Goal: Task Accomplishment & Management: Complete application form

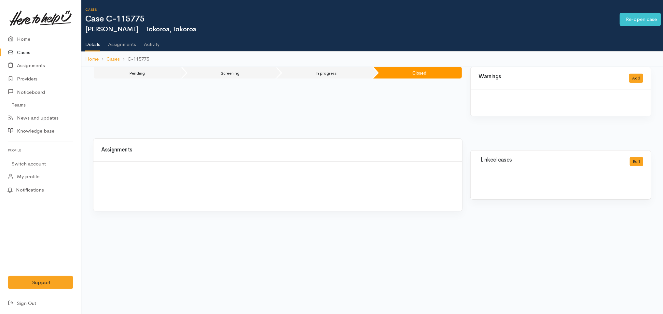
click at [37, 51] on link "Cases" at bounding box center [40, 52] width 81 height 13
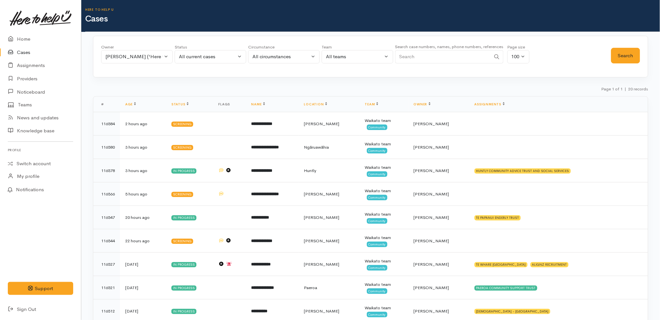
click at [46, 52] on link "Cases" at bounding box center [40, 52] width 81 height 13
click at [30, 51] on link "Cases" at bounding box center [40, 52] width 81 height 13
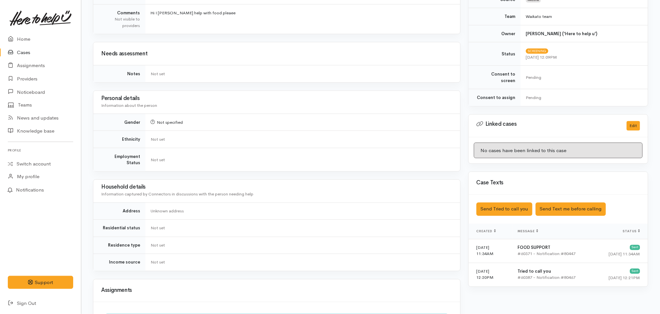
scroll to position [333, 0]
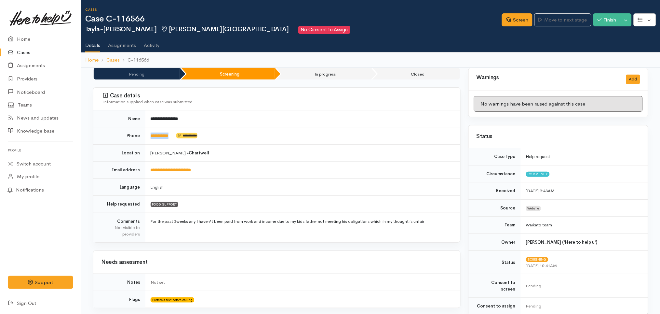
drag, startPoint x: 178, startPoint y: 136, endPoint x: 148, endPoint y: 136, distance: 29.6
click at [148, 136] on td "**********" at bounding box center [302, 135] width 315 height 17
copy td "**********"
click at [250, 141] on td "**********" at bounding box center [302, 135] width 315 height 17
drag, startPoint x: 179, startPoint y: 137, endPoint x: 149, endPoint y: 133, distance: 29.8
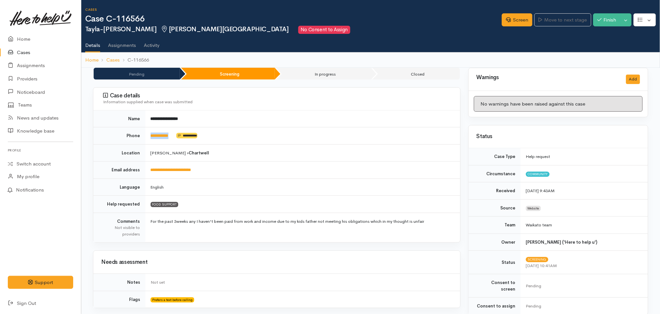
click at [149, 133] on td "**********" at bounding box center [302, 135] width 315 height 17
copy td "**********"
click at [304, 157] on td "Hamilton » Chartwell" at bounding box center [302, 152] width 315 height 17
click at [517, 17] on link "Screen" at bounding box center [517, 19] width 31 height 13
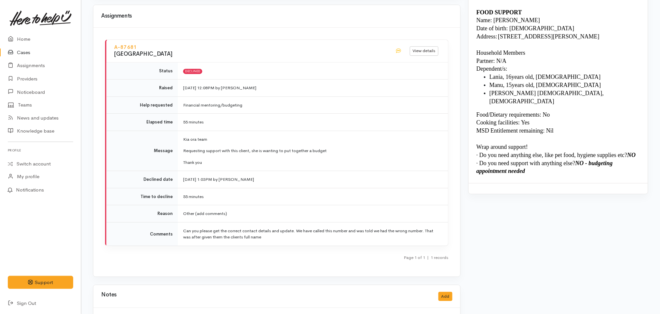
scroll to position [570, 0]
click at [331, 160] on p "Thank you" at bounding box center [311, 163] width 257 height 7
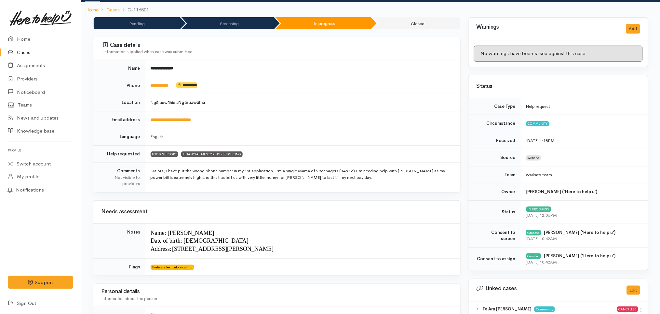
scroll to position [0, 0]
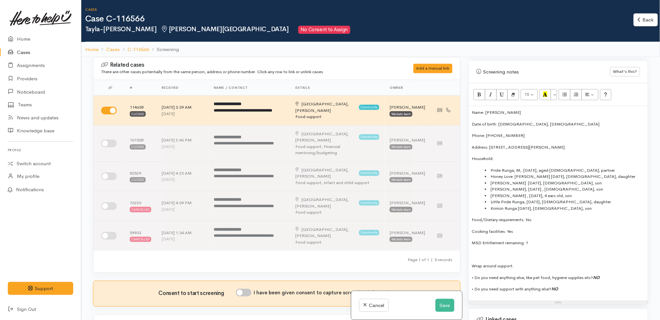
scroll to position [395, 0]
click at [554, 143] on p "Address: 49 Snell Drive, Chartwell" at bounding box center [558, 146] width 173 height 7
drag, startPoint x: 536, startPoint y: 142, endPoint x: 490, endPoint y: 136, distance: 46.5
click at [490, 136] on div "Name: Tayla-Risa Nathan Date of birth: 31/05/1996, 29 years old Phone: 02043819…" at bounding box center [558, 202] width 179 height 195
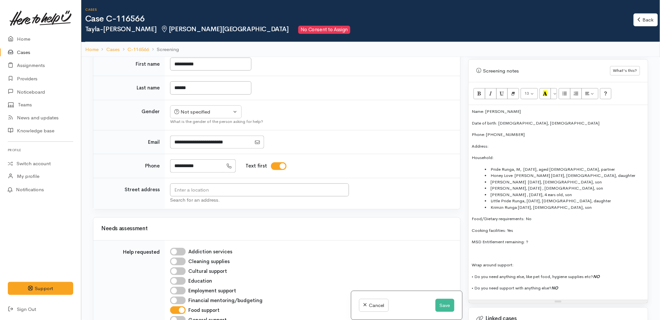
scroll to position [288, 0]
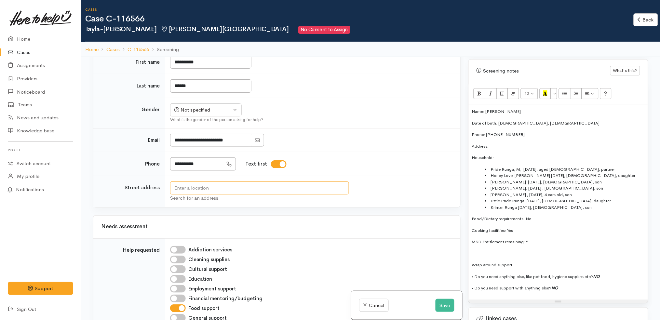
click at [235, 182] on input "text" at bounding box center [259, 188] width 179 height 13
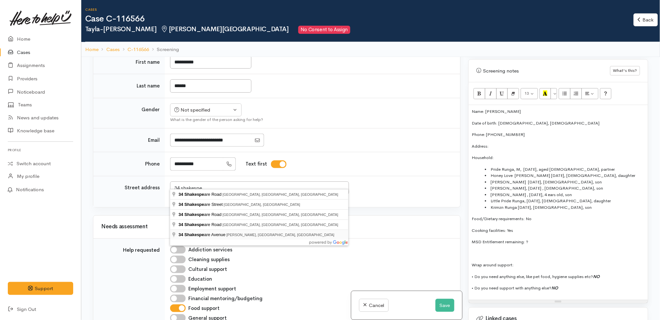
type input "34 Shakespeare Avenue, Enderley, Hamilton, New Zealand"
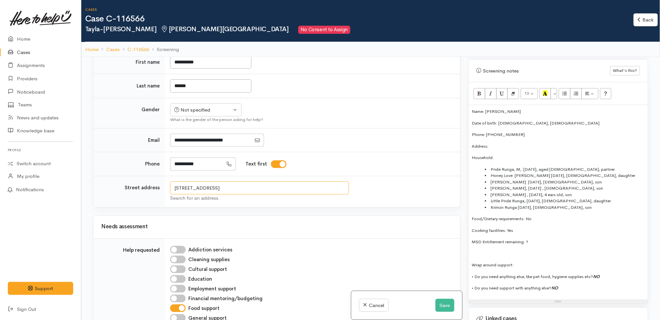
drag, startPoint x: 321, startPoint y: 183, endPoint x: 127, endPoint y: 166, distance: 195.0
click at [127, 166] on tbody "**********" at bounding box center [276, 128] width 367 height 157
click at [508, 143] on p "Address:" at bounding box center [558, 146] width 173 height 7
click at [585, 204] on li "Krimzn Runga 7/06/2024, 1 year old, son" at bounding box center [565, 207] width 160 height 7
click at [491, 198] on li "Little Pride Runga, 29/09/2021, 3 years old, daughter" at bounding box center [565, 201] width 160 height 7
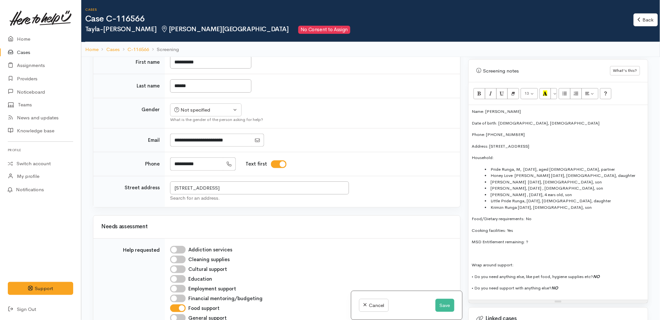
click at [581, 204] on li "Krimzn Runga 7/06/2024, 1 year old, son" at bounding box center [565, 207] width 160 height 7
click at [540, 239] on p "MSD Entitlement remaining:" at bounding box center [558, 242] width 173 height 7
click at [586, 251] on p at bounding box center [558, 254] width 173 height 7
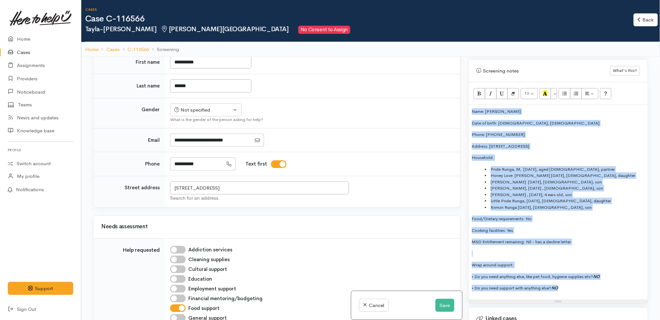
copy div "Name: Tayla-Risa Nathan Date of birth: 31/05/1996, 29 years old Phone: 02043819…"
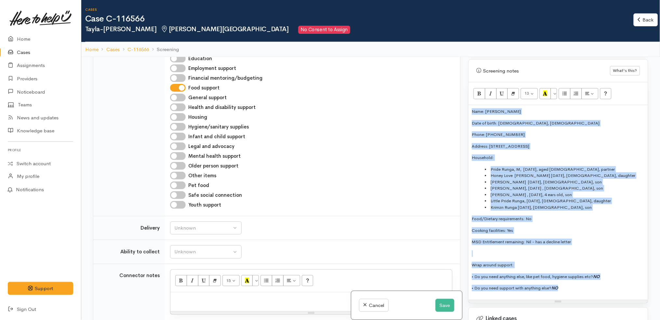
scroll to position [635, 0]
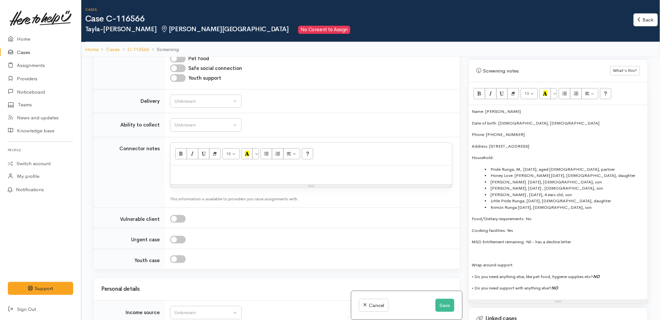
click at [310, 169] on p at bounding box center [311, 172] width 275 height 7
paste div
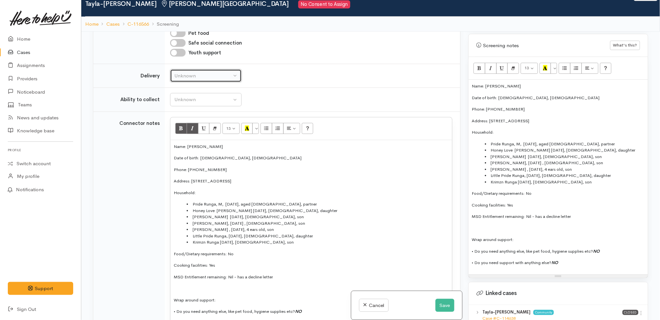
click at [226, 72] on div "Unknown" at bounding box center [202, 75] width 57 height 7
click at [202, 132] on link "No" at bounding box center [206, 137] width 71 height 10
select select "1"
click at [216, 96] on div "Unknown" at bounding box center [202, 99] width 57 height 7
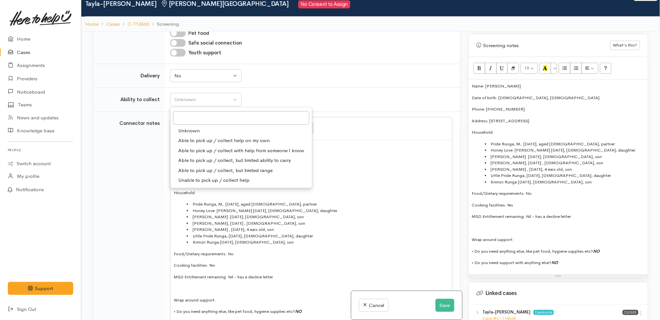
click at [222, 137] on span "Able to pick up / collect help on my own" at bounding box center [223, 140] width 91 height 7
select select "2"
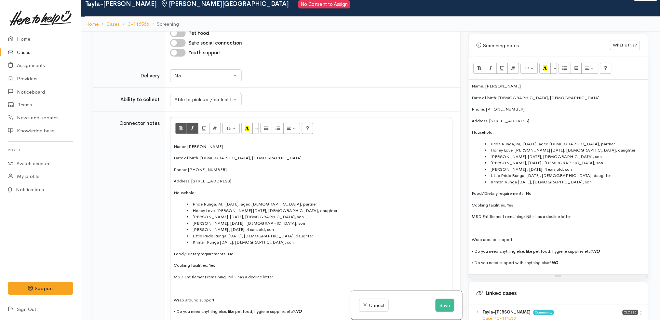
click at [315, 88] on td "Unknown Able to pick up / collect help on my own Able to pick up / collect with…" at bounding box center [312, 100] width 295 height 24
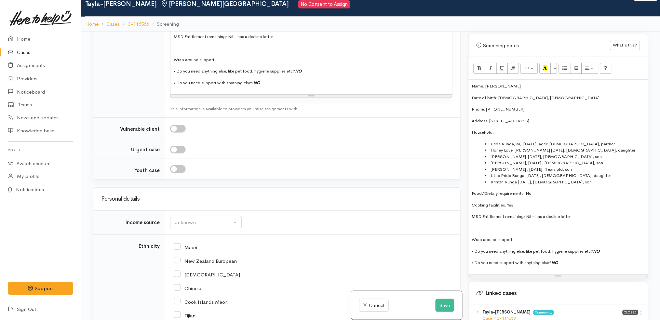
scroll to position [1039, 0]
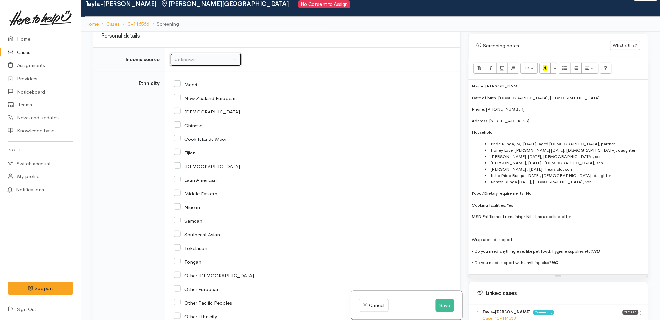
click at [215, 58] on button "Unknown" at bounding box center [206, 59] width 72 height 13
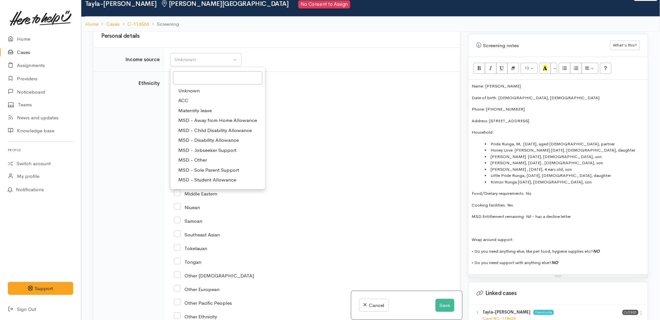
click at [225, 147] on span "MSD - Jobseeker Support" at bounding box center [207, 150] width 58 height 7
select select "4"
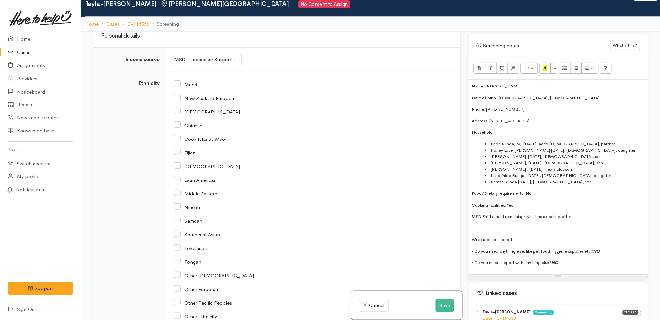
click at [200, 95] on input "New Zealand European" at bounding box center [205, 98] width 63 height 6
checkbox input "true"
click at [223, 56] on div "MSD - Jobseeker Support" at bounding box center [202, 59] width 57 height 7
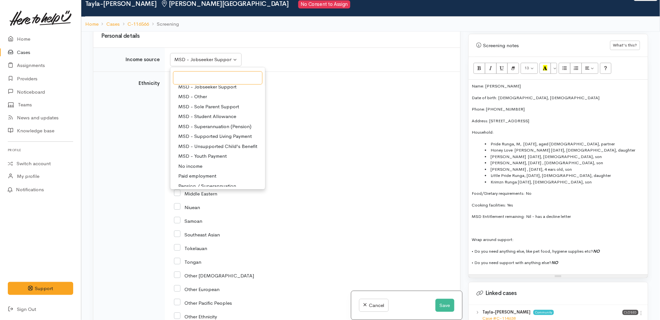
scroll to position [64, 0]
click at [313, 173] on div "Latin American" at bounding box center [311, 180] width 275 height 14
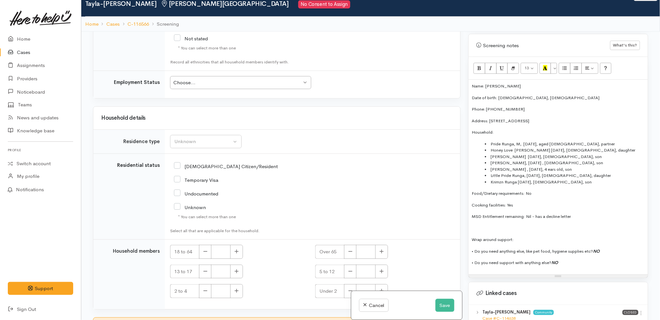
scroll to position [1332, 0]
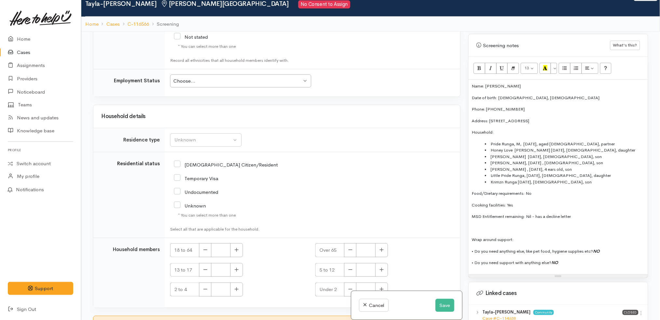
click at [237, 77] on div "Choose..." at bounding box center [237, 80] width 129 height 7
click at [195, 161] on input "[DEMOGRAPHIC_DATA] Citizen/Resident" at bounding box center [226, 164] width 104 height 6
checkbox input "true"
click at [196, 136] on div "Unknown" at bounding box center [202, 139] width 57 height 7
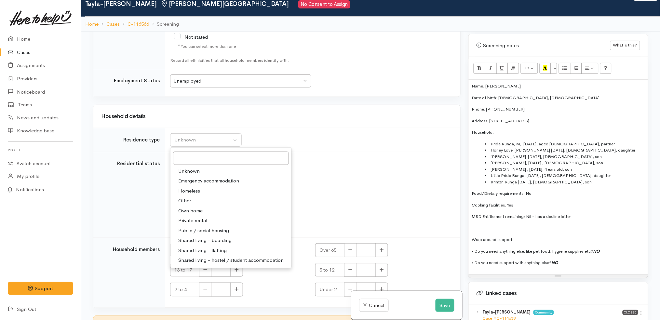
click at [199, 217] on span "Private rental" at bounding box center [192, 220] width 29 height 7
select select "2"
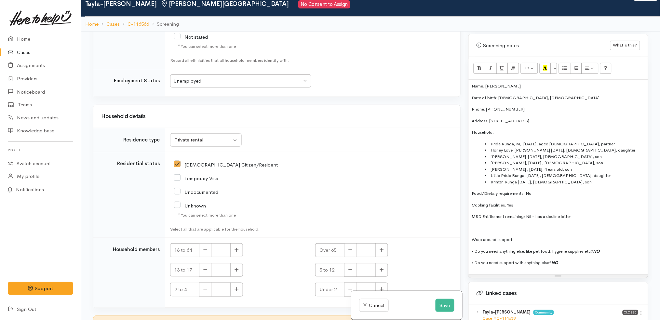
click at [273, 189] on div "Undocumented" at bounding box center [264, 192] width 181 height 6
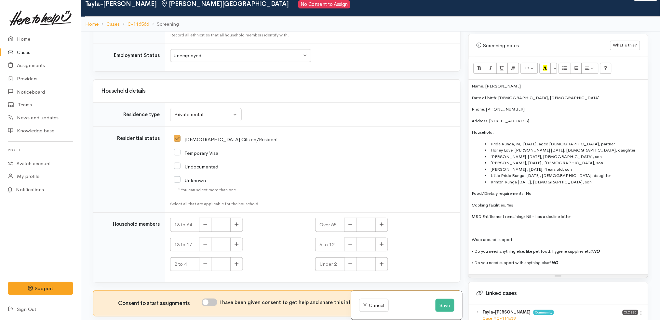
scroll to position [57, 0]
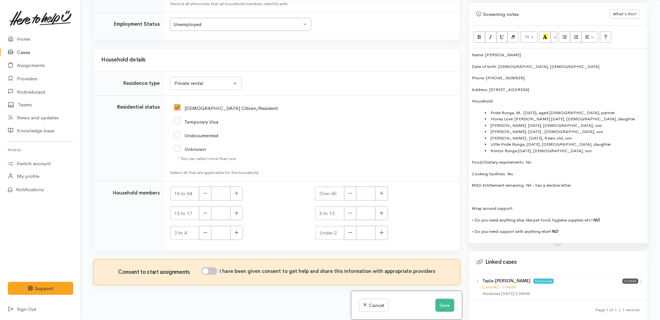
click at [214, 267] on input "I have been given consent to get help and share this information with appropria…" at bounding box center [210, 271] width 16 height 8
checkbox input "true"
click at [236, 191] on icon "button" at bounding box center [237, 193] width 4 height 5
type input "2"
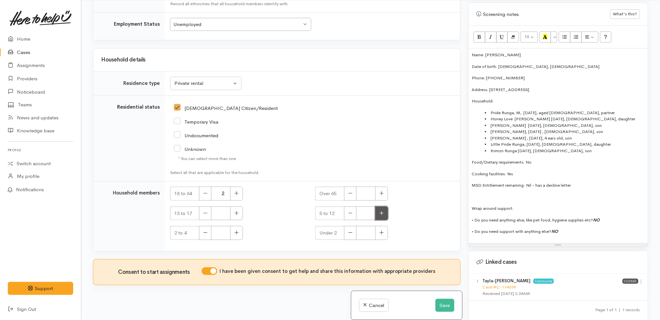
click at [383, 210] on button "button" at bounding box center [382, 214] width 13 height 14
type input "3"
click at [238, 230] on icon "button" at bounding box center [237, 232] width 4 height 5
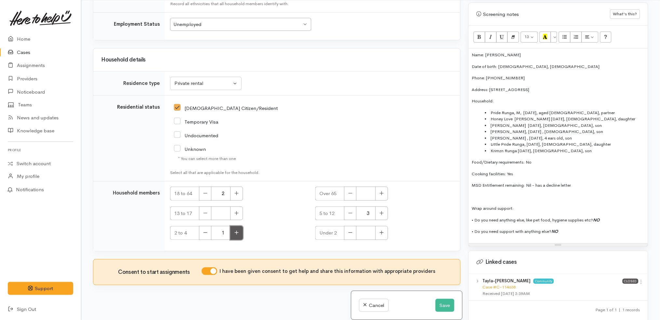
click at [238, 230] on icon "button" at bounding box center [237, 232] width 4 height 5
type input "2"
click at [380, 230] on icon "button" at bounding box center [382, 232] width 4 height 5
type input "1"
click at [444, 305] on button "Save" at bounding box center [445, 305] width 19 height 13
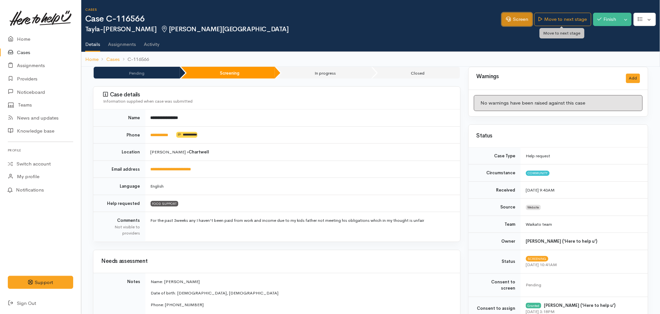
click at [523, 15] on link "Screen" at bounding box center [517, 19] width 31 height 13
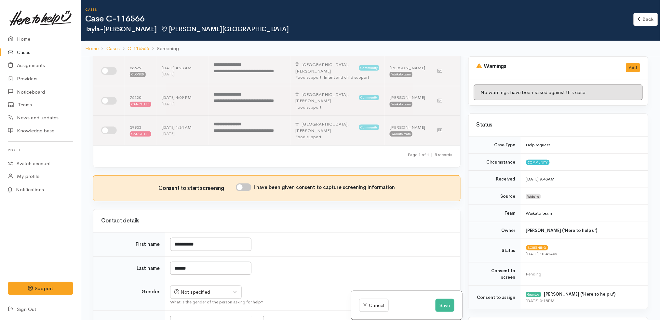
scroll to position [55, 0]
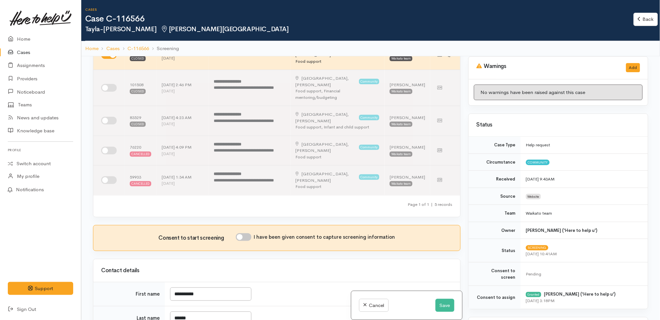
click at [249, 233] on input "I have been given consent to capture screening information" at bounding box center [244, 237] width 16 height 8
checkbox input "true"
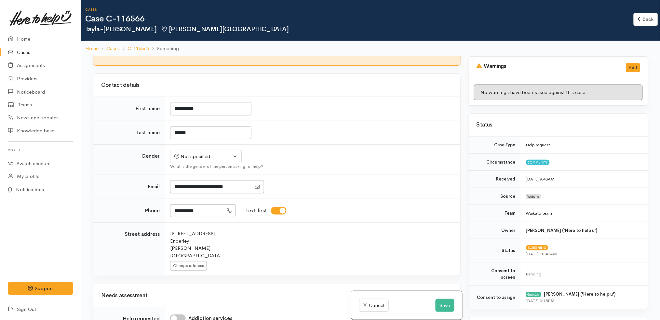
scroll to position [240, 0]
click at [221, 153] on div "Not specified" at bounding box center [202, 156] width 57 height 7
click at [196, 188] on span "Female" at bounding box center [211, 191] width 56 height 7
select select "Female"
click at [357, 146] on td "Not specified Male Female Diverse Female Not specified Male Female Diverse What…" at bounding box center [312, 159] width 295 height 30
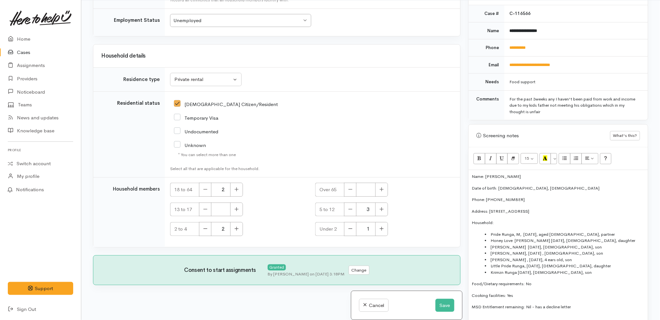
scroll to position [302, 0]
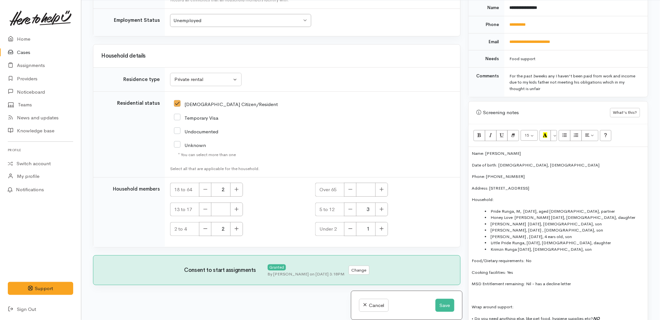
click at [490, 185] on p "Address: 34 Shakespeare Avenue, Enderley, Hamilton, New Zealand" at bounding box center [558, 188] width 173 height 7
drag, startPoint x: 607, startPoint y: 184, endPoint x: 579, endPoint y: 180, distance: 28.3
click at [579, 185] on p "Address: 34 Shakespeare Avenue, Enderley, Hamilton, New Zealand" at bounding box center [558, 188] width 173 height 7
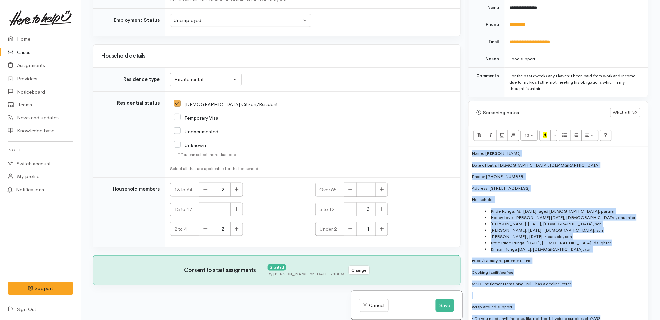
scroll to position [379, 0]
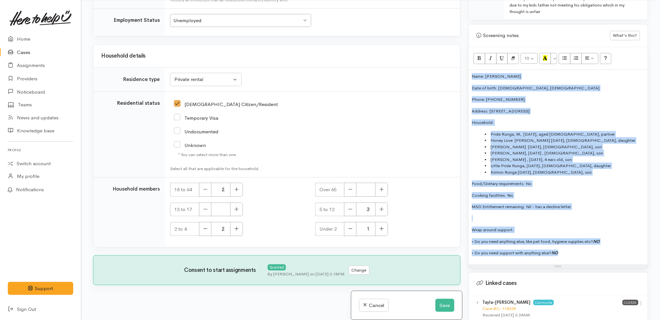
copy div "Name: Tayla-Risa Nathan Date of birth: 31/05/1996, 29 years old Phone: 02043819…"
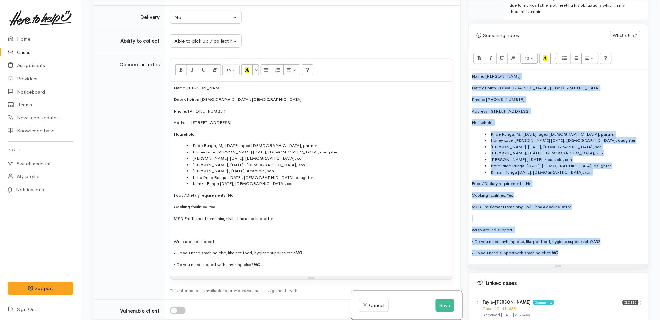
scroll to position [684, 0]
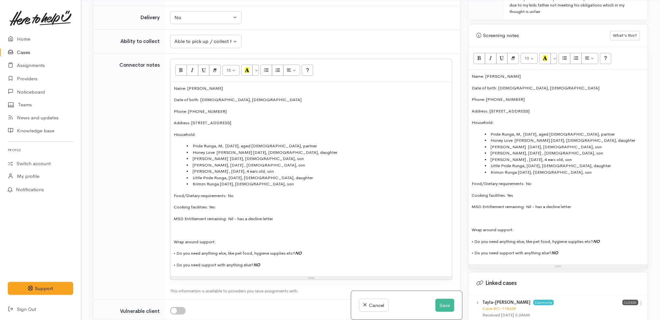
click at [305, 184] on div "Name: Tayla-Risa Nathan Date of birth: 31/05/1996, 29 years old Phone: 02043819…" at bounding box center [312, 179] width 282 height 195
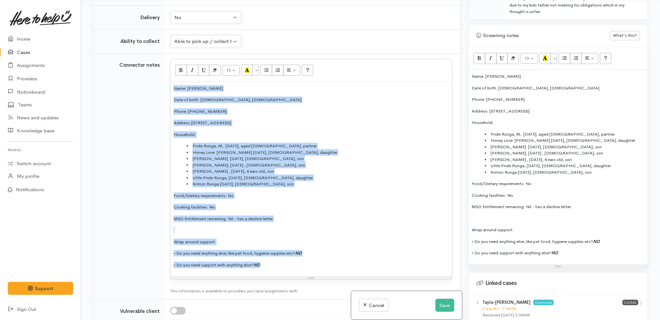
paste div
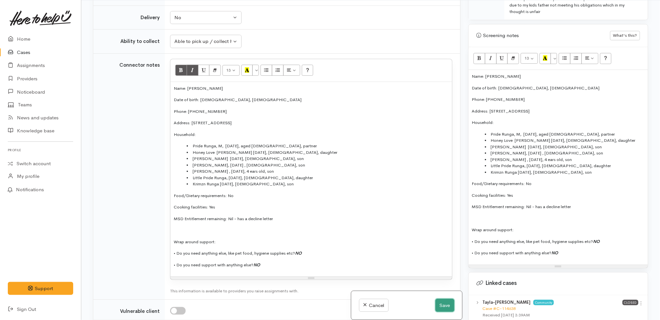
click at [443, 305] on button "Save" at bounding box center [445, 305] width 19 height 13
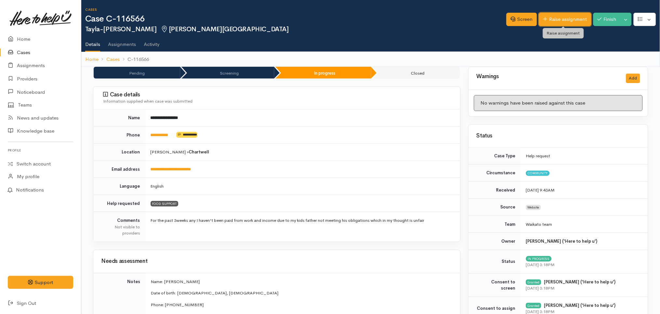
click at [558, 19] on link "Raise assignment" at bounding box center [565, 19] width 52 height 13
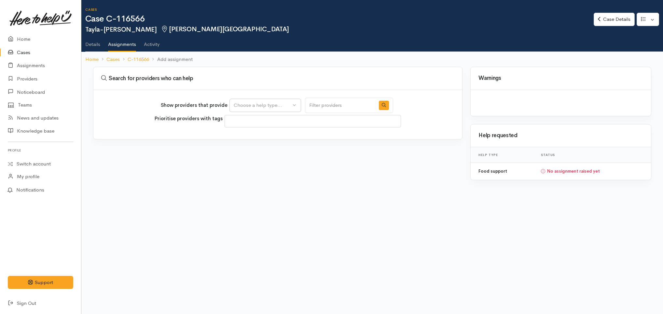
select select
click at [275, 100] on button "Choose a help type..." at bounding box center [265, 105] width 72 height 13
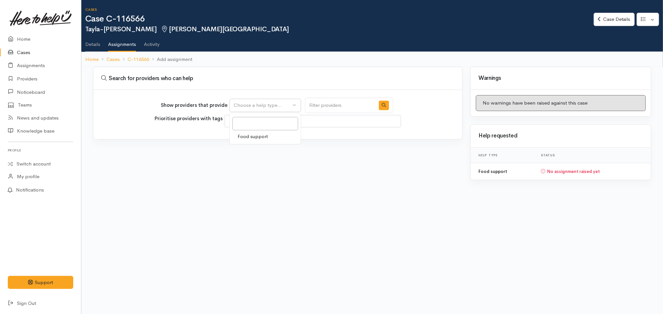
click at [253, 136] on span "Food support" at bounding box center [253, 136] width 30 height 7
select select "3"
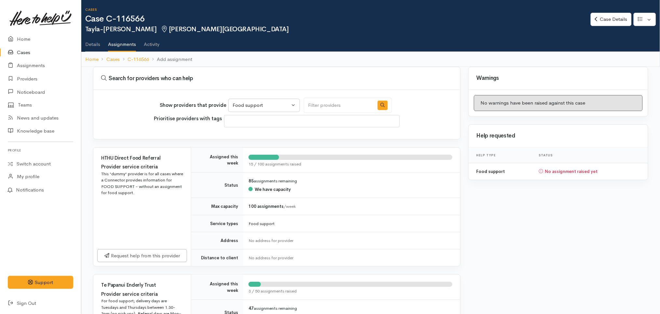
click at [94, 43] on link "Details" at bounding box center [92, 42] width 15 height 18
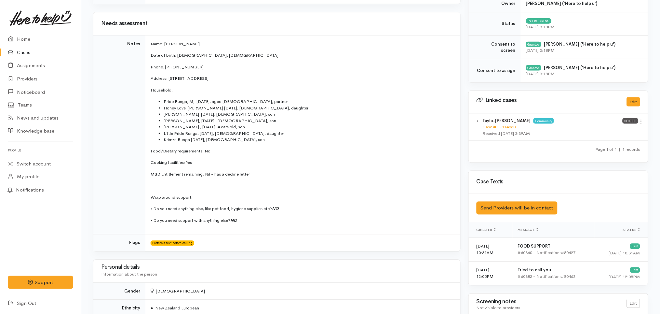
scroll to position [0, 4]
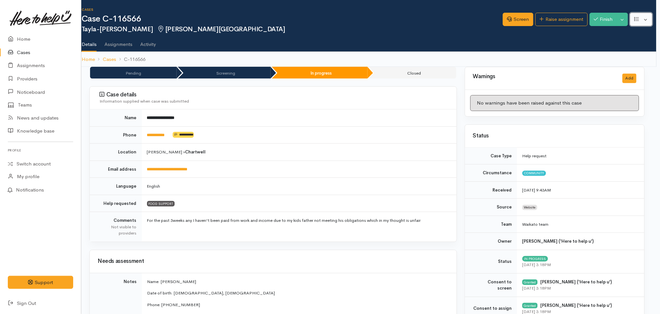
click at [648, 20] on button "button" at bounding box center [641, 19] width 22 height 13
click at [632, 33] on link "Edit" at bounding box center [618, 35] width 70 height 10
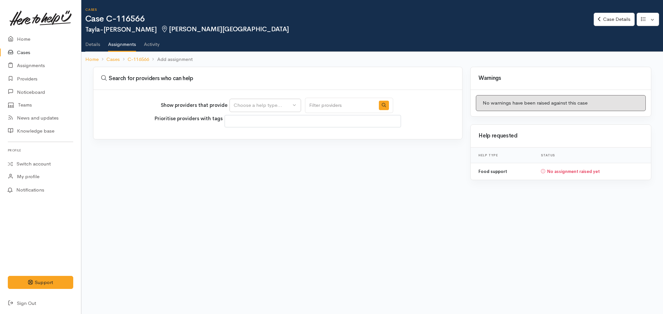
select select
click at [257, 108] on div "Choose a help type..." at bounding box center [262, 105] width 57 height 7
click at [248, 133] on span "Food support" at bounding box center [253, 136] width 30 height 7
select select "3"
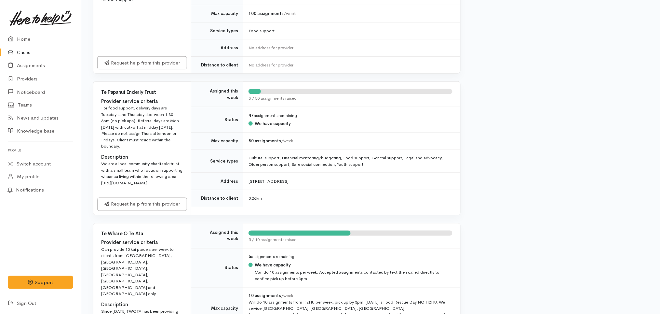
scroll to position [198, 0]
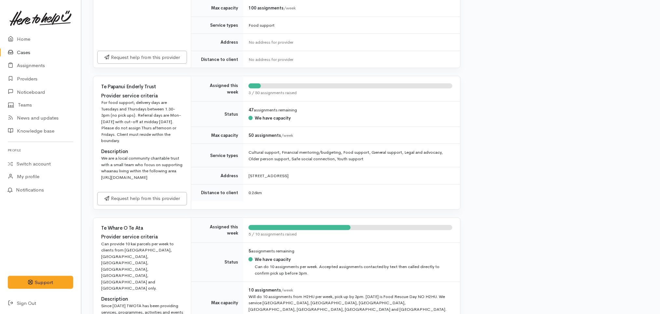
drag, startPoint x: 143, startPoint y: 206, endPoint x: 97, endPoint y: 177, distance: 53.9
click at [97, 177] on div "Te Papanui Enderly Trust Provider service criteria For food support; delivery d…" at bounding box center [142, 132] width 98 height 112
copy div "[URL][DOMAIN_NAME]"
click at [175, 156] on div "We are a local community charitable trust with a small team who focus on suppor…" at bounding box center [142, 167] width 82 height 25
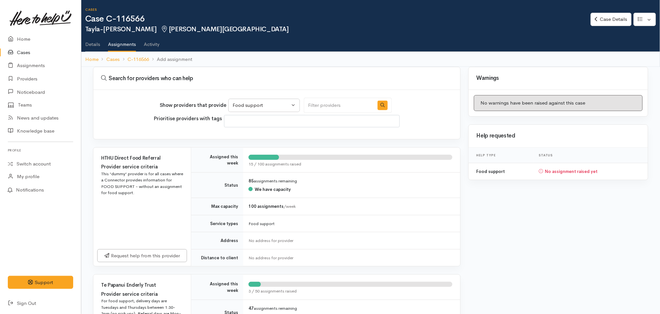
click at [89, 44] on link "Details" at bounding box center [92, 42] width 15 height 18
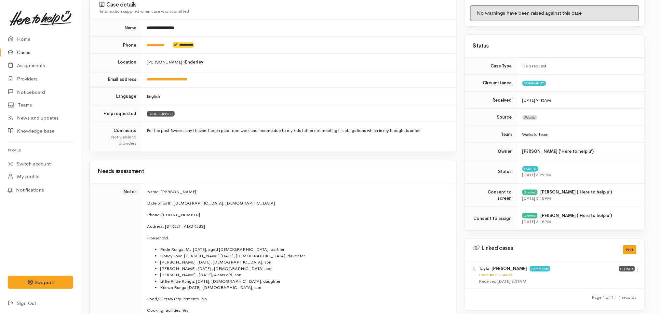
scroll to position [0, 4]
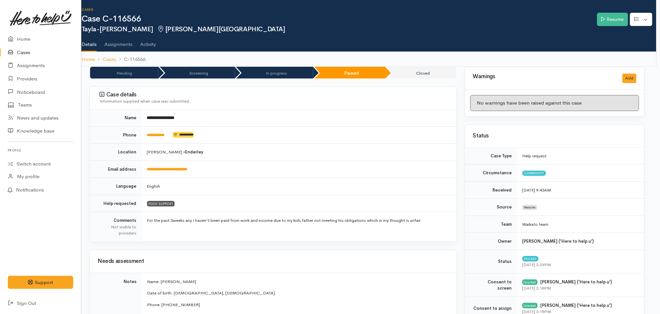
click at [32, 51] on link "Cases" at bounding box center [40, 52] width 81 height 13
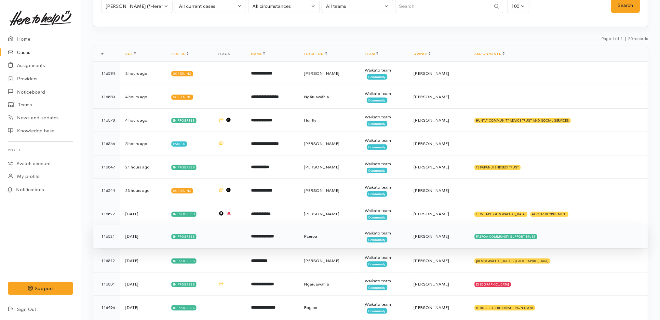
scroll to position [49, 0]
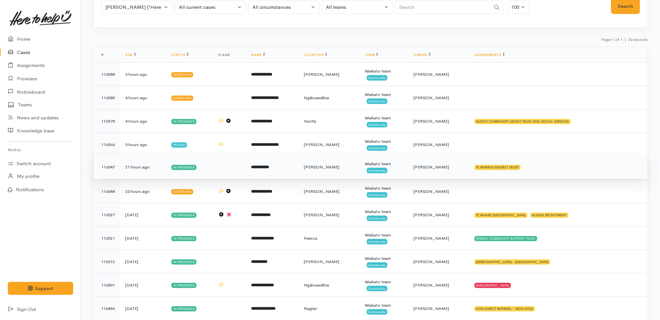
click at [535, 161] on td "TE PAPANUI ENDERLY TRUST" at bounding box center [559, 167] width 179 height 23
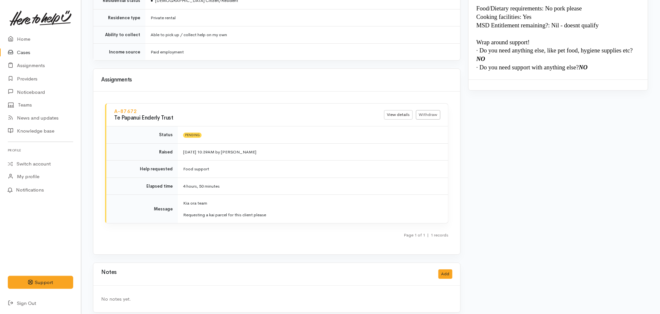
scroll to position [0, 4]
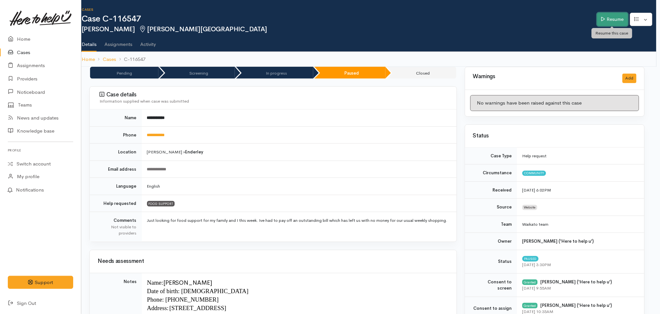
click at [612, 20] on link "Resume" at bounding box center [612, 19] width 31 height 13
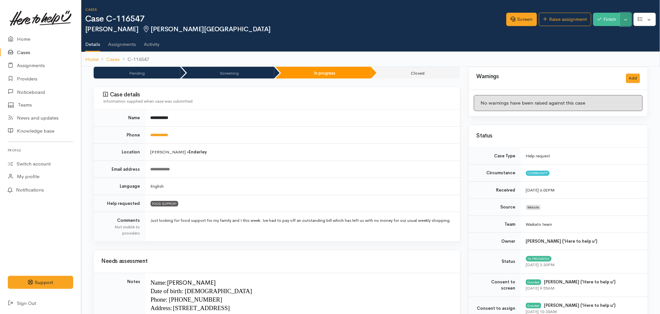
click at [627, 20] on button "Toggle Dropdown" at bounding box center [626, 19] width 11 height 13
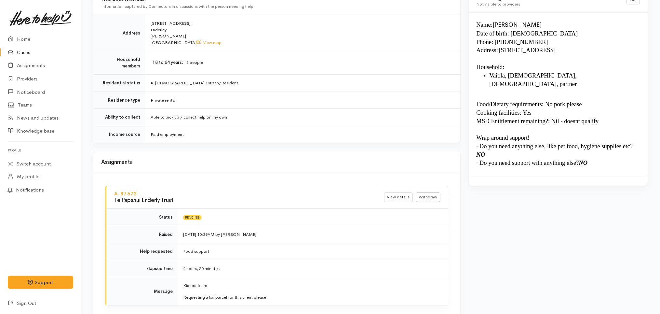
scroll to position [600, 0]
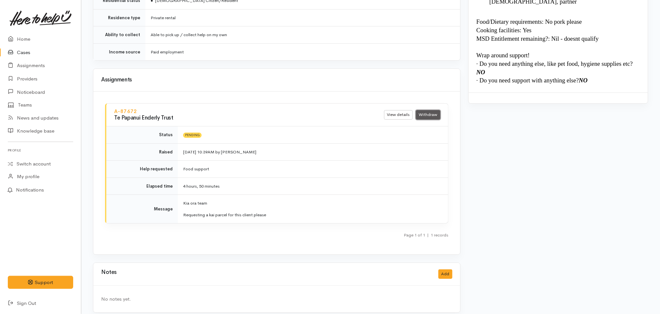
click at [431, 110] on link "Withdraw" at bounding box center [428, 114] width 24 height 9
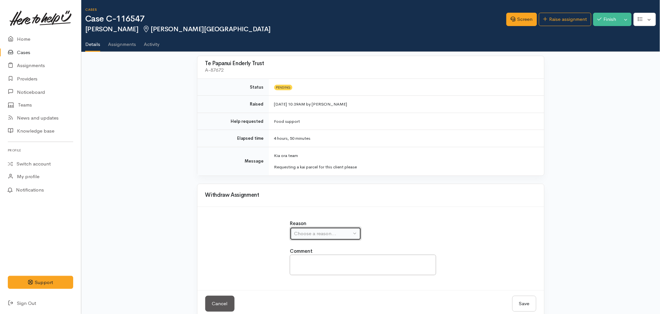
click at [328, 235] on div "Choose a reason..." at bounding box center [322, 233] width 57 height 7
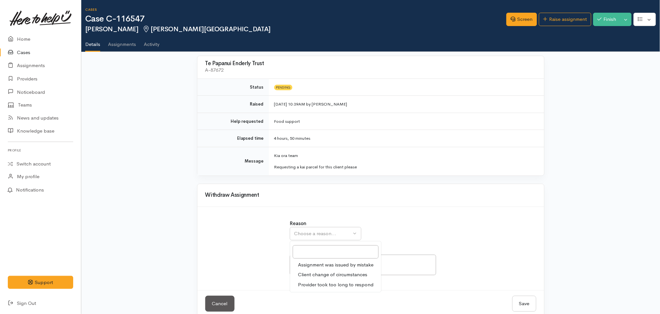
click at [329, 266] on span "Assignment was issued by mistake" at bounding box center [335, 264] width 75 height 7
select select "1"
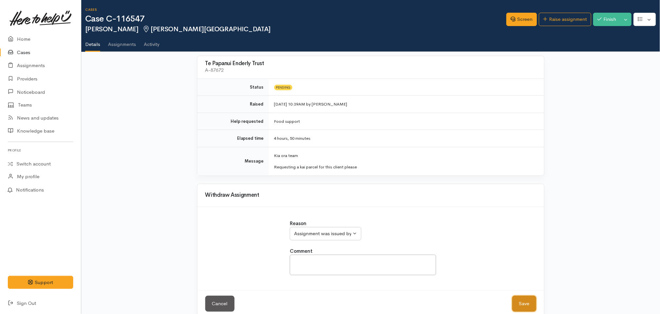
click at [525, 301] on button "Save" at bounding box center [524, 303] width 24 height 16
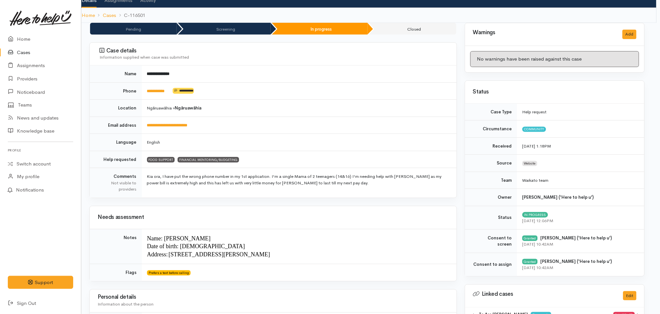
scroll to position [0, 4]
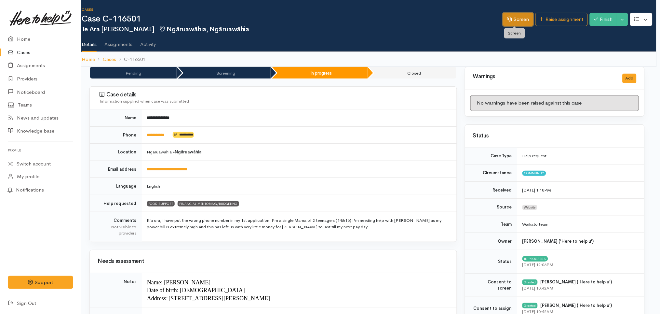
click at [518, 16] on link "Screen" at bounding box center [518, 19] width 31 height 13
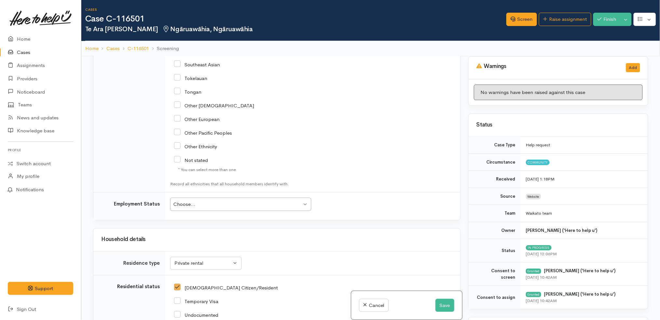
scroll to position [985, 0]
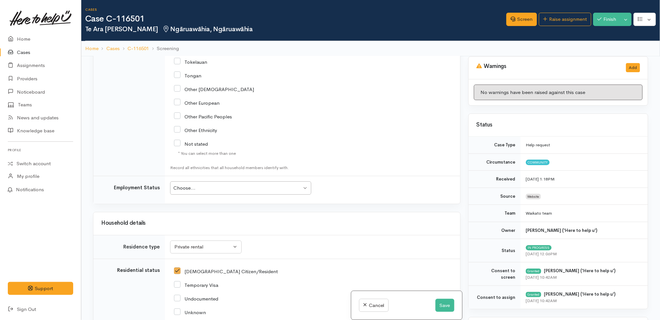
click at [245, 184] on div "Choose..." at bounding box center [237, 187] width 129 height 7
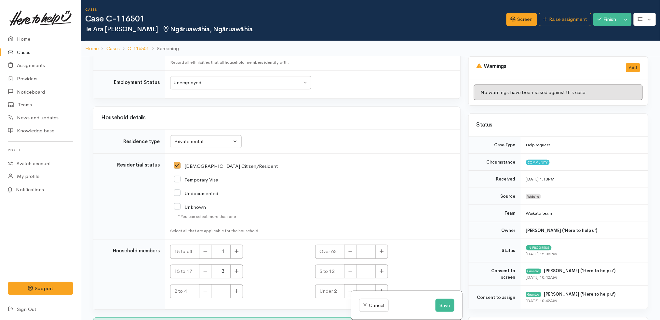
scroll to position [1090, 0]
click at [448, 306] on button "Save" at bounding box center [445, 305] width 19 height 13
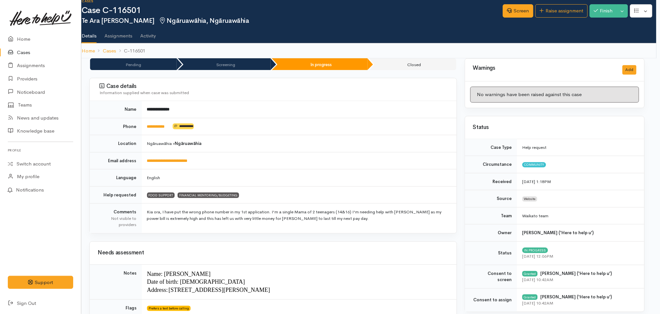
scroll to position [8, 4]
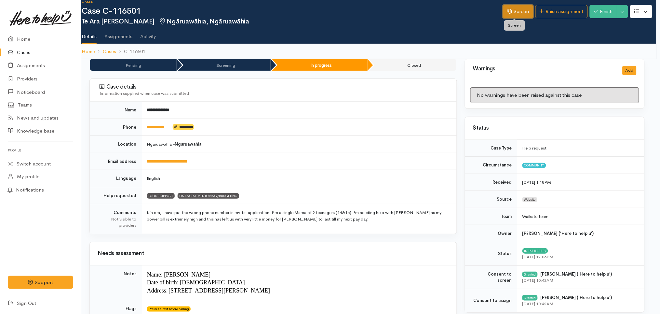
click at [514, 12] on link "Screen" at bounding box center [518, 11] width 31 height 13
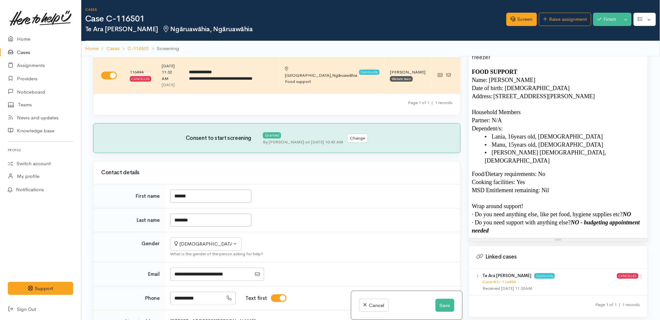
scroll to position [501, 0]
click at [639, 274] on link at bounding box center [642, 277] width 6 height 7
click at [618, 284] on link "View case" at bounding box center [618, 289] width 51 height 10
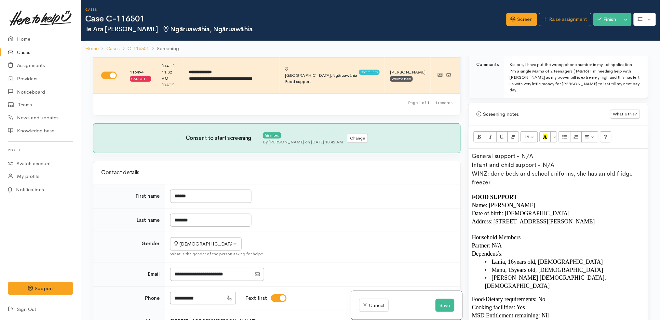
scroll to position [381, 0]
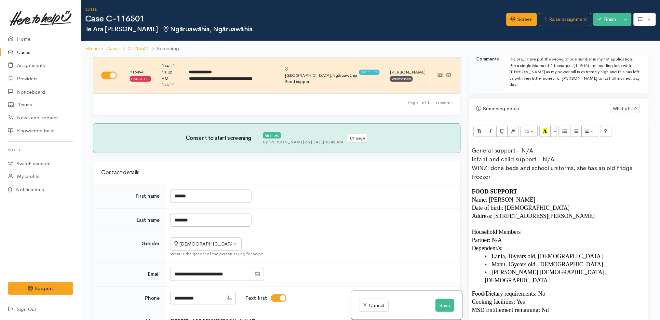
click at [537, 204] on p "Date of birth: 13/01/1988" at bounding box center [558, 208] width 173 height 8
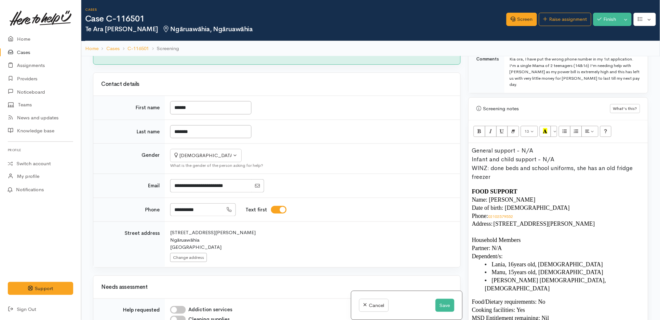
scroll to position [131, 0]
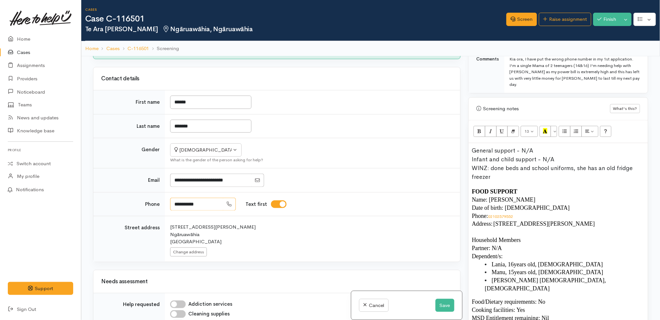
drag, startPoint x: 224, startPoint y: 194, endPoint x: 152, endPoint y: 188, distance: 72.5
click at [152, 192] on tr "**********" at bounding box center [276, 204] width 367 height 24
drag, startPoint x: 515, startPoint y: 210, endPoint x: 490, endPoint y: 210, distance: 25.1
click at [490, 212] on p "Phone: 02102579552" at bounding box center [558, 216] width 173 height 8
copy p "02102579552"
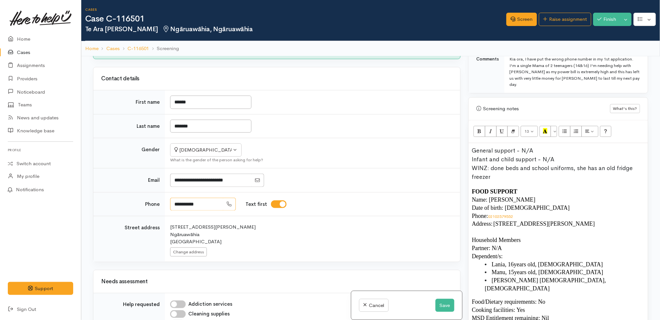
drag, startPoint x: 212, startPoint y: 189, endPoint x: 148, endPoint y: 185, distance: 64.9
click at [148, 192] on tr "**********" at bounding box center [276, 204] width 367 height 24
click at [295, 96] on td "******" at bounding box center [312, 102] width 295 height 24
drag, startPoint x: 526, startPoint y: 209, endPoint x: 468, endPoint y: 204, distance: 59.1
click at [468, 204] on div "Warnings Add No warnings have been raised against this case Add Warning Title ●…" at bounding box center [559, 216] width 188 height 320
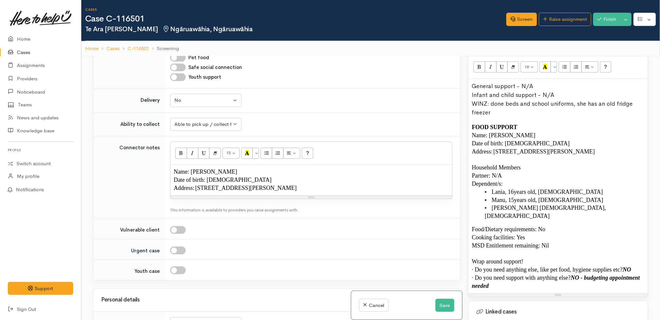
scroll to position [542, 0]
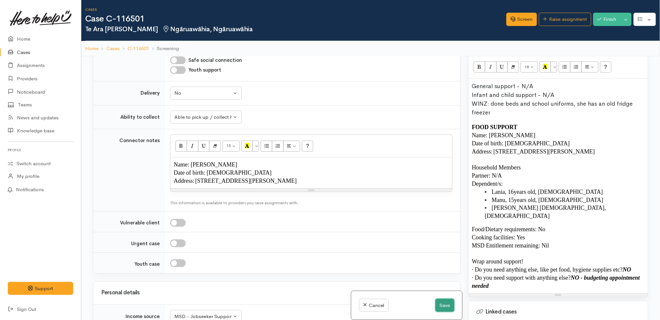
click at [445, 307] on button "Save" at bounding box center [445, 305] width 19 height 13
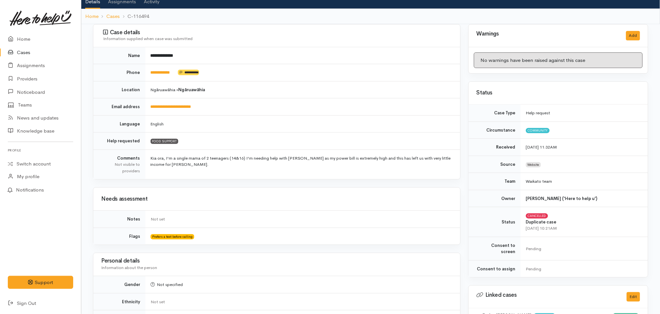
scroll to position [43, 0]
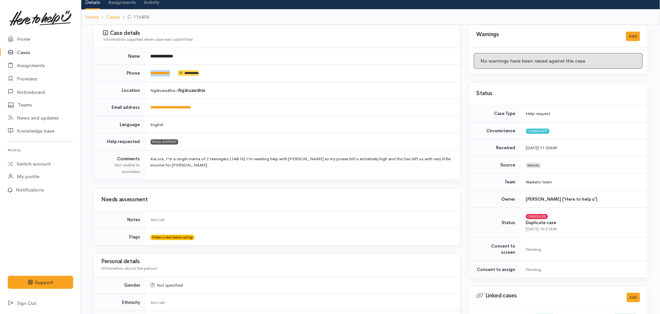
drag, startPoint x: 181, startPoint y: 71, endPoint x: 147, endPoint y: 75, distance: 34.4
click at [147, 75] on td "**********" at bounding box center [302, 73] width 315 height 17
copy td "**********"
